Goal: Task Accomplishment & Management: Manage account settings

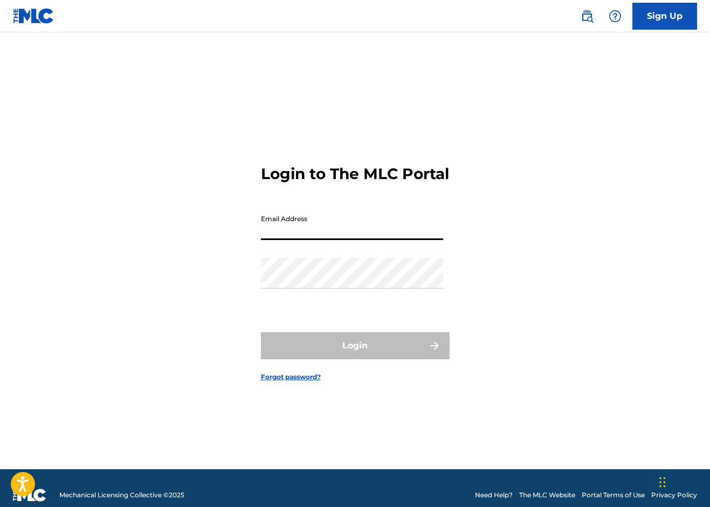
type input "[EMAIL_ADDRESS][DOMAIN_NAME]"
click at [355, 354] on button "Login" at bounding box center [355, 345] width 189 height 27
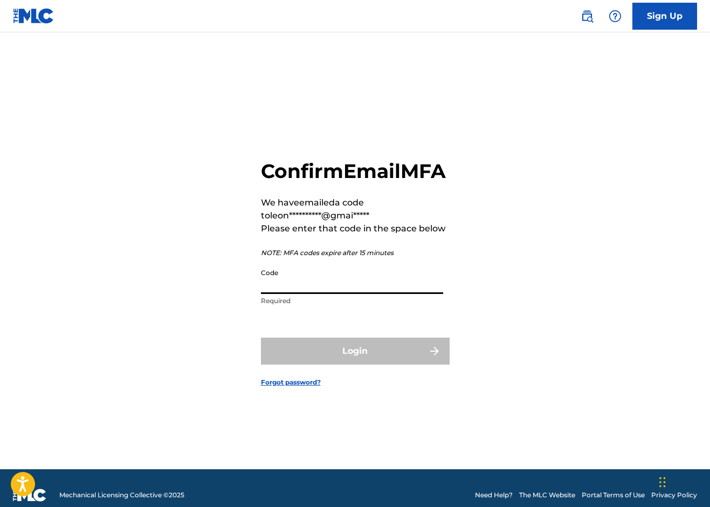
click at [312, 294] on input "Code" at bounding box center [352, 278] width 182 height 31
paste input "890890"
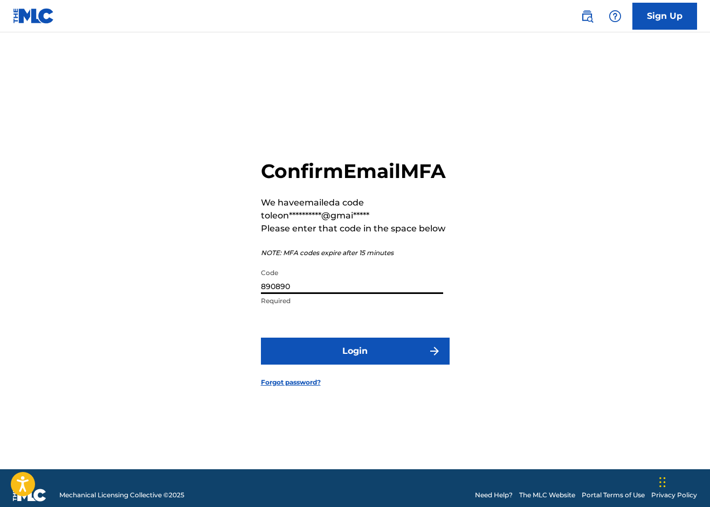
type input "890890"
click at [378, 364] on button "Login" at bounding box center [355, 350] width 189 height 27
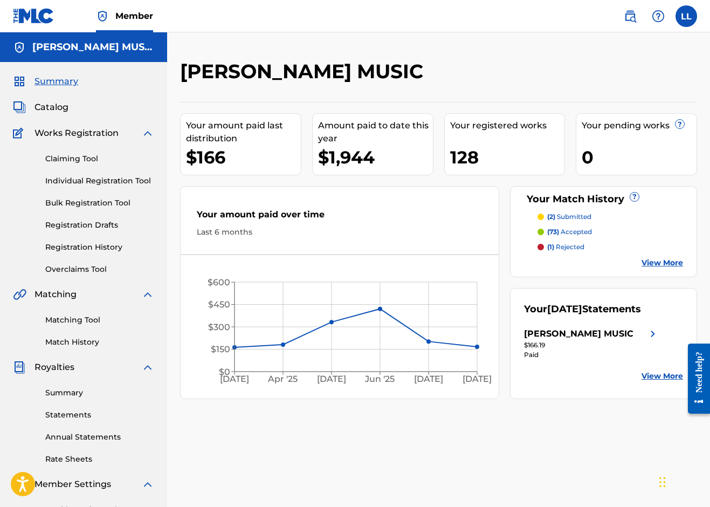
click at [569, 218] on p "(2) submitted" at bounding box center [569, 217] width 44 height 10
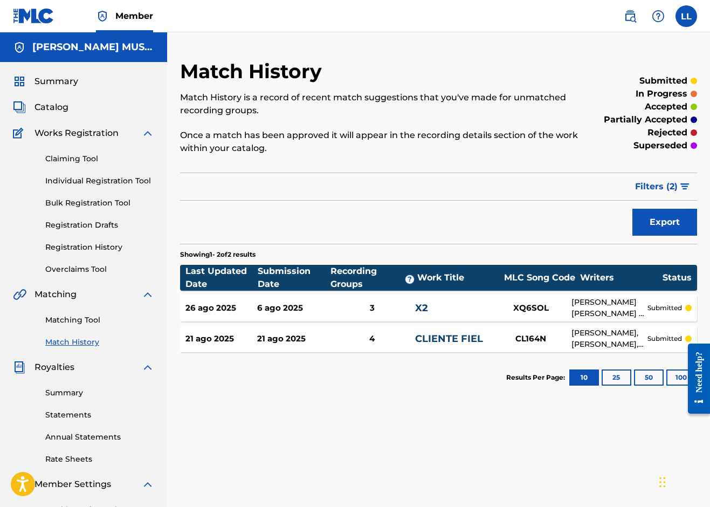
click at [104, 177] on link "Individual Registration Tool" at bounding box center [99, 180] width 109 height 11
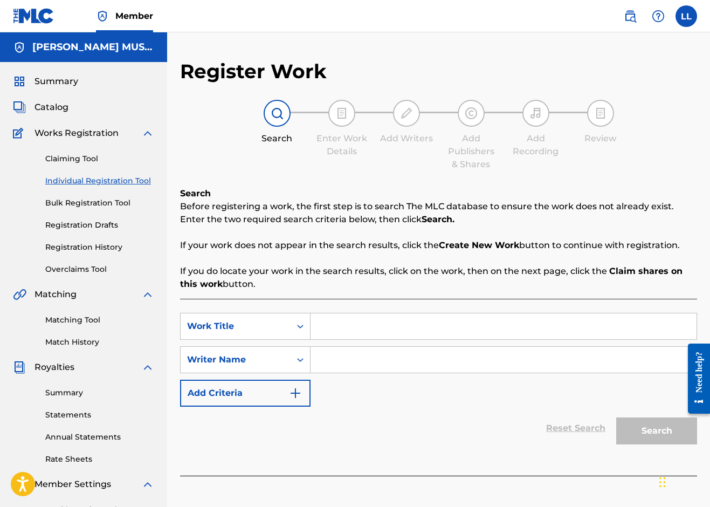
click at [108, 202] on link "Bulk Registration Tool" at bounding box center [99, 202] width 109 height 11
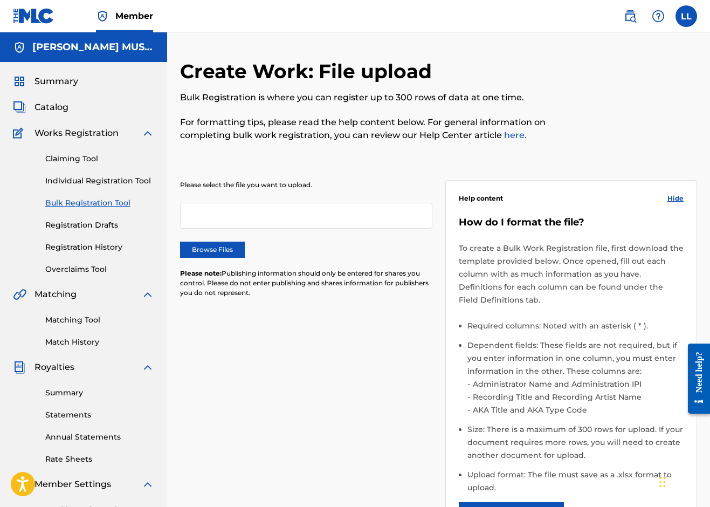
click at [111, 239] on div "Claiming Tool Individual Registration Tool Bulk Registration Tool Registration …" at bounding box center [83, 207] width 141 height 135
click at [111, 250] on link "Registration History" at bounding box center [99, 246] width 109 height 11
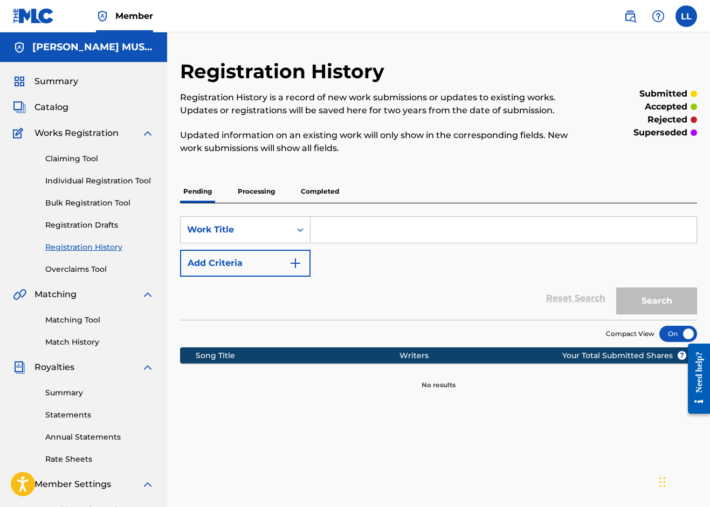
click at [256, 196] on p "Processing" at bounding box center [256, 191] width 44 height 23
click at [318, 191] on p "Completed" at bounding box center [319, 191] width 45 height 23
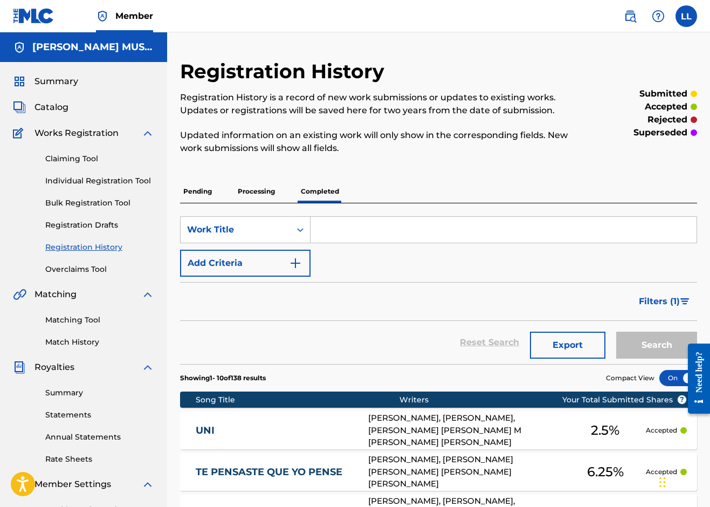
click at [681, 18] on label at bounding box center [686, 16] width 22 height 22
click at [686, 16] on input "LL [PERSON_NAME] [EMAIL_ADDRESS][DOMAIN_NAME] Notification Preferences Profile …" at bounding box center [686, 16] width 0 height 0
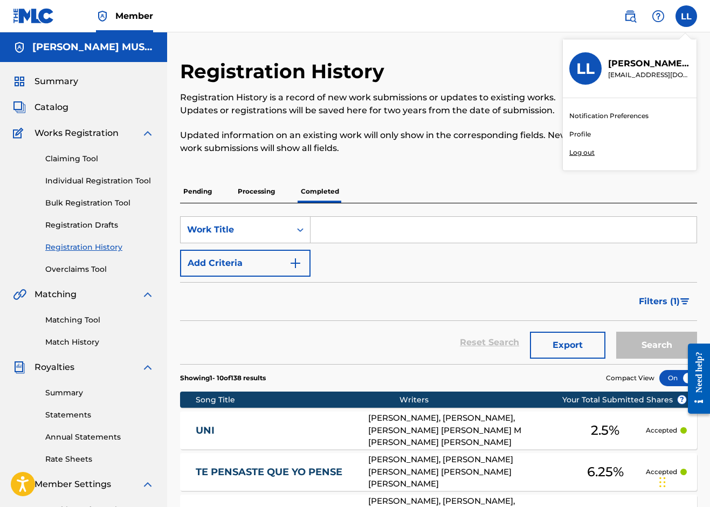
click at [581, 153] on p "Log out" at bounding box center [581, 153] width 25 height 10
click at [686, 16] on input "LL [PERSON_NAME] [EMAIL_ADDRESS][DOMAIN_NAME] Notification Preferences Profile …" at bounding box center [686, 16] width 0 height 0
